Goal: Task Accomplishment & Management: Manage account settings

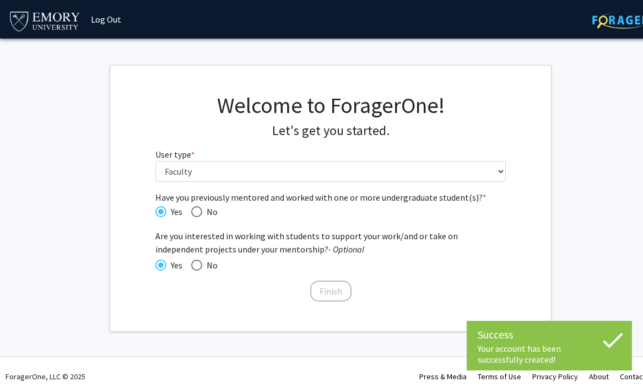
select select "5: faculty"
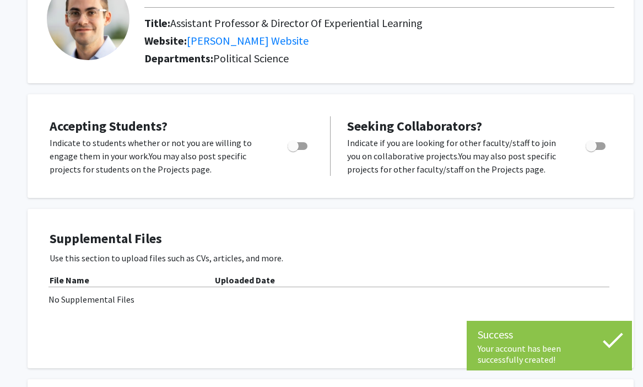
scroll to position [96, 0]
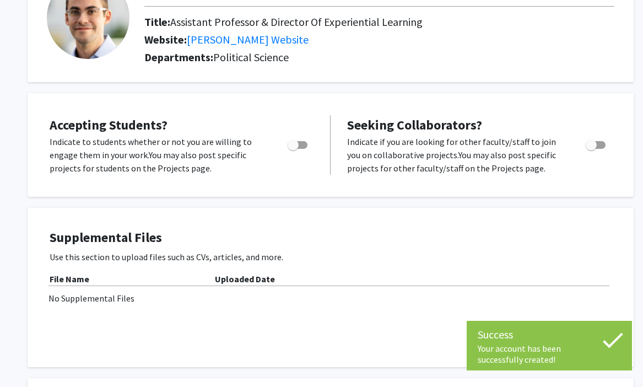
click at [298, 149] on span "Toggle" at bounding box center [292, 144] width 11 height 11
click at [293, 149] on input "Would you like to permit student requests?" at bounding box center [292, 149] width 1 height 1
checkbox input "true"
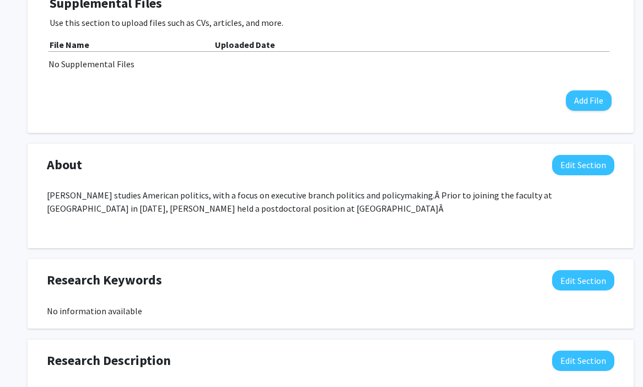
scroll to position [375, 0]
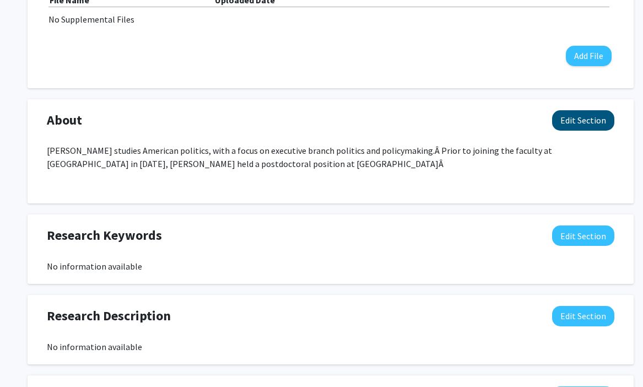
click at [583, 123] on button "Edit Section" at bounding box center [583, 120] width 62 height 20
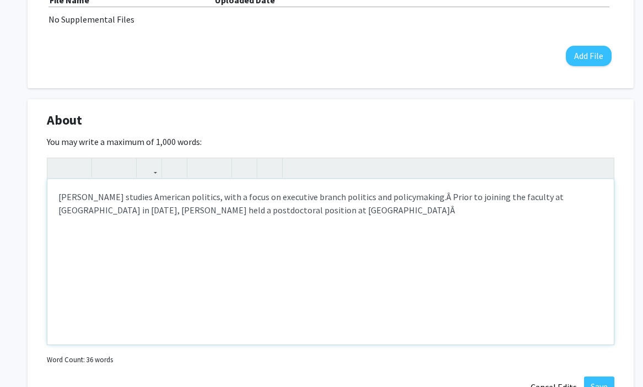
drag, startPoint x: 425, startPoint y: 238, endPoint x: 61, endPoint y: 152, distance: 374.0
click at [61, 152] on div "You may write a maximum of 1,000 words: [PERSON_NAME] studies American politics…" at bounding box center [330, 251] width 567 height 232
paste div "Note to users with screen readers: Please deactivate our accessibility plugin f…"
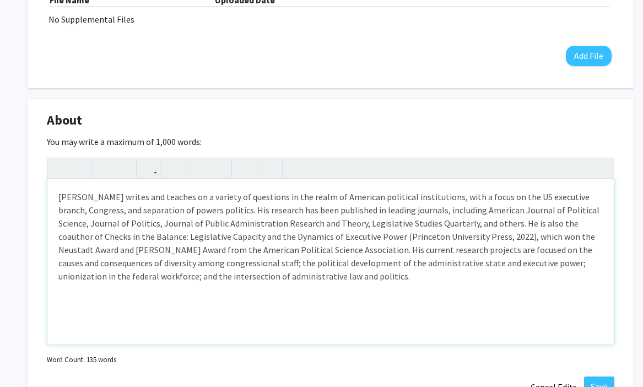
type textarea "<p>[PERSON_NAME] writes and teaches on a variety of questions in the realm of A…"
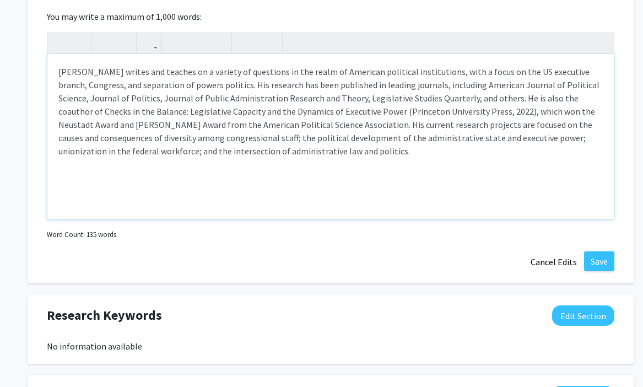
scroll to position [504, 0]
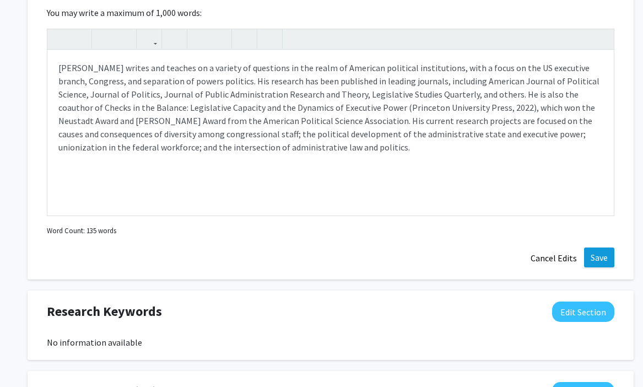
click at [610, 256] on button "Save" at bounding box center [599, 257] width 30 height 20
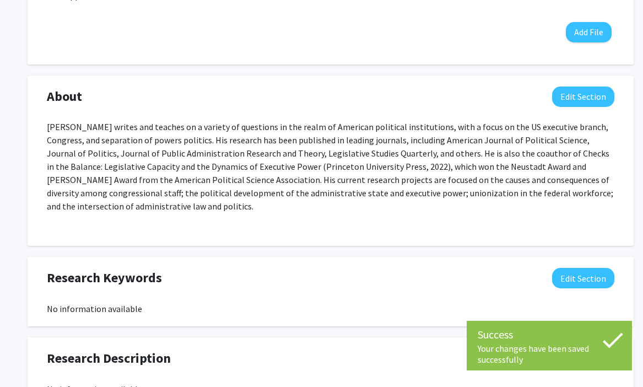
scroll to position [392, 0]
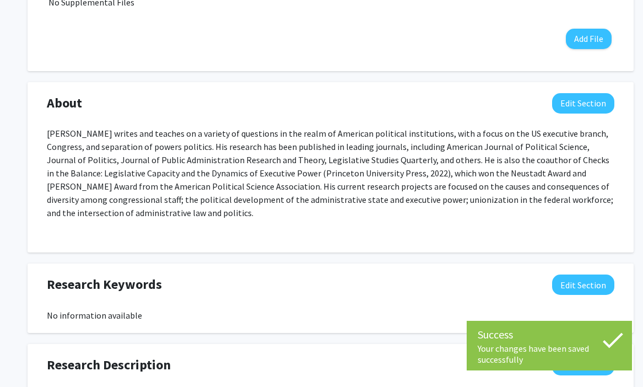
click at [429, 184] on p "[PERSON_NAME] writes and teaches on a variety of questions in the realm of Amer…" at bounding box center [330, 173] width 567 height 93
click at [593, 108] on button "Edit Section" at bounding box center [583, 103] width 62 height 20
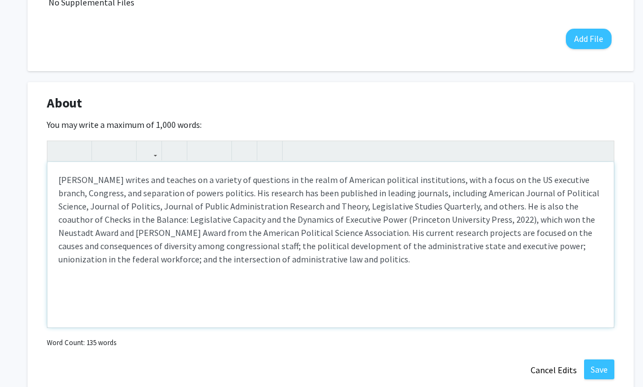
click at [477, 233] on p "[PERSON_NAME] writes and teaches on a variety of questions in the realm of Amer…" at bounding box center [330, 219] width 544 height 93
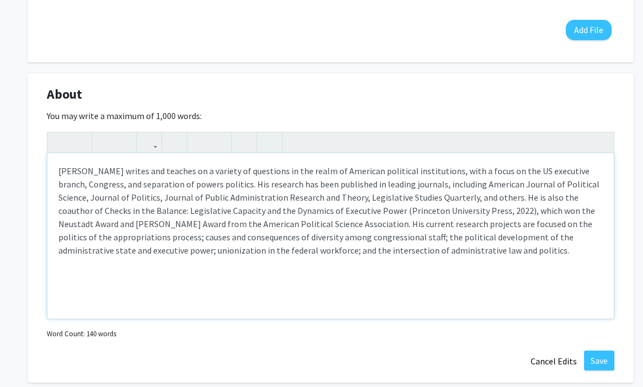
scroll to position [401, 0]
type textarea "<p>[PERSON_NAME] writes and teaches on a variety of questions in the realm of A…"
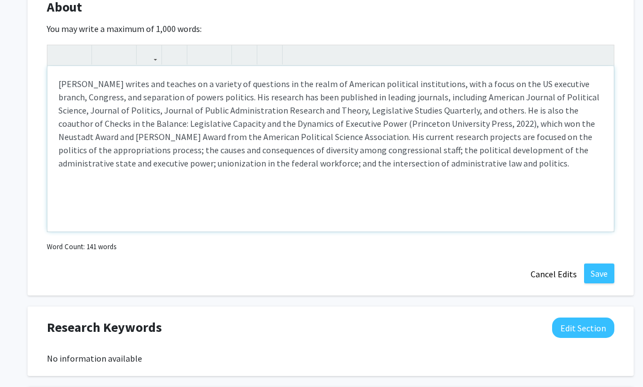
scroll to position [532, 0]
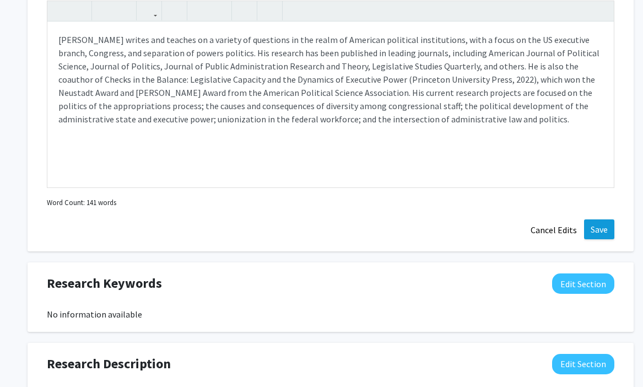
click at [609, 234] on button "Save" at bounding box center [599, 229] width 30 height 20
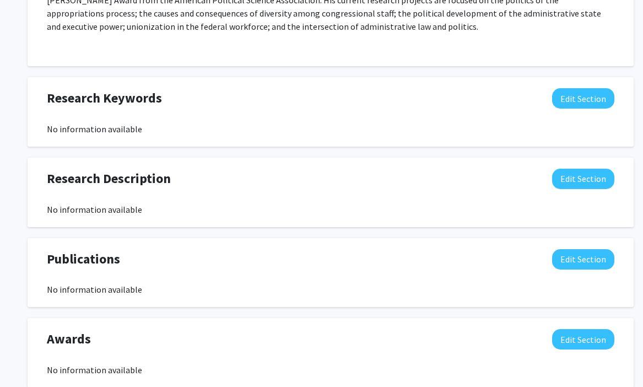
scroll to position [583, 0]
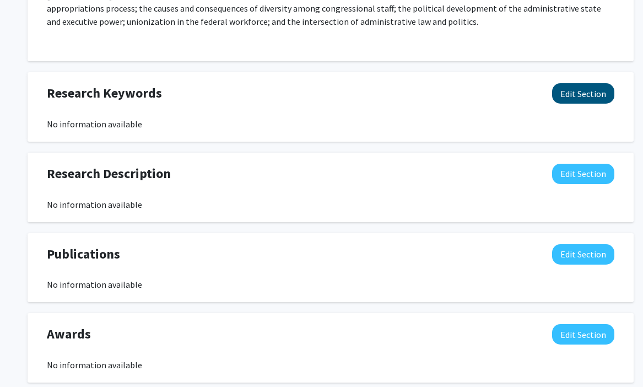
click at [583, 94] on button "Edit Section" at bounding box center [583, 93] width 62 height 20
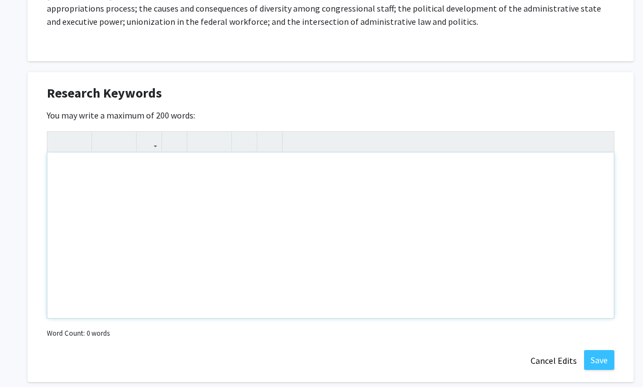
click at [379, 197] on div "Note to users with screen readers: Please deactivate our accessibility plugin f…" at bounding box center [330, 235] width 566 height 165
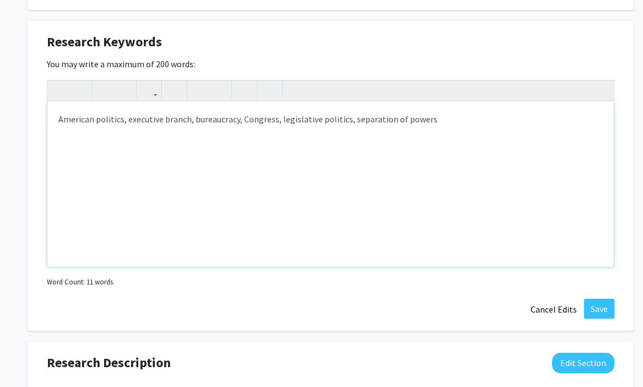
scroll to position [635, 0]
type textarea "American politics, executive branch, bureaucracy, Congress, legislative politic…"
click at [606, 295] on div "Research Keywords Edit Section You may write a maximum of 200 words: American p…" at bounding box center [331, 175] width 606 height 310
click at [605, 306] on button "Save" at bounding box center [599, 308] width 30 height 20
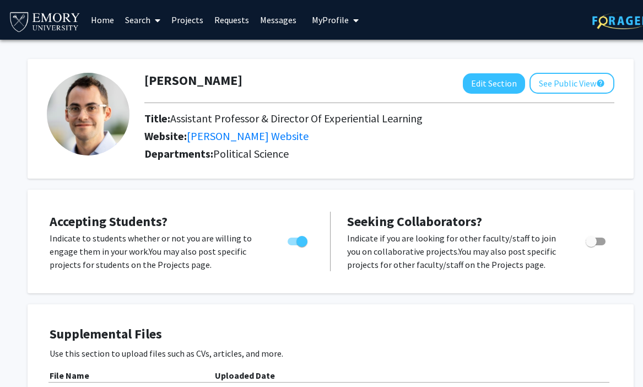
scroll to position [0, 0]
